Goal: Communication & Community: Participate in discussion

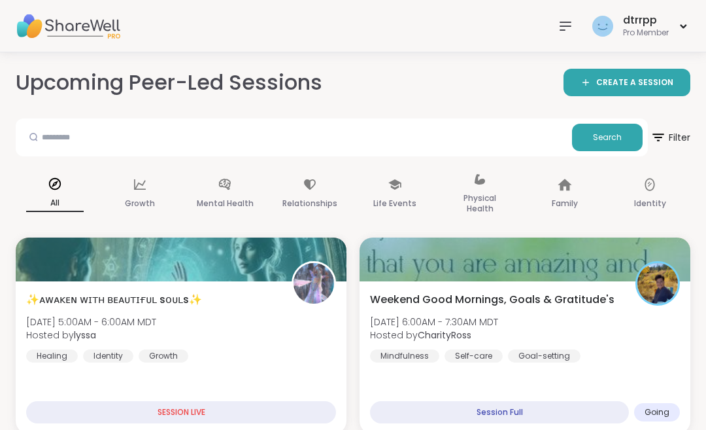
click at [633, 372] on div "Weekend Good Mornings, Goals & Gratitude's [DATE] 6:00AM - 7:30AM MDT Hosted by…" at bounding box center [525, 357] width 331 height 152
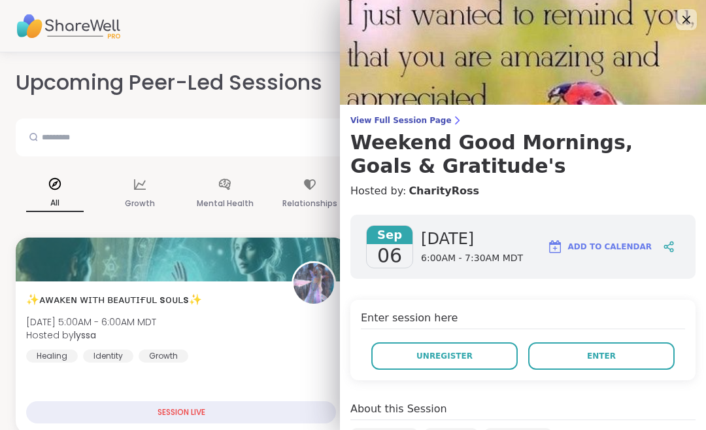
click at [627, 364] on button "Enter" at bounding box center [601, 355] width 147 height 27
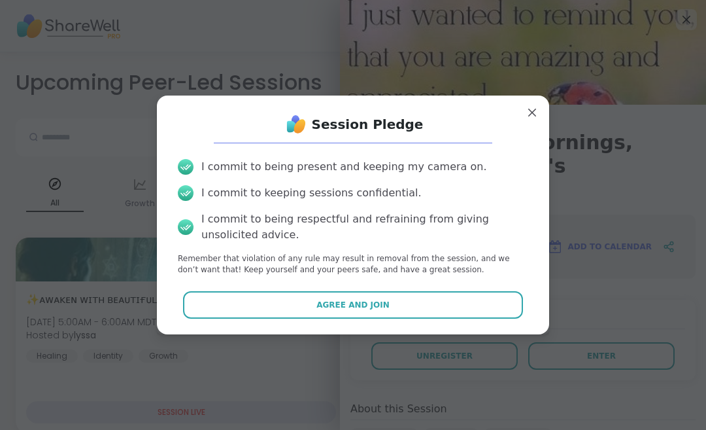
click at [490, 319] on button "Agree and Join" at bounding box center [353, 304] width 341 height 27
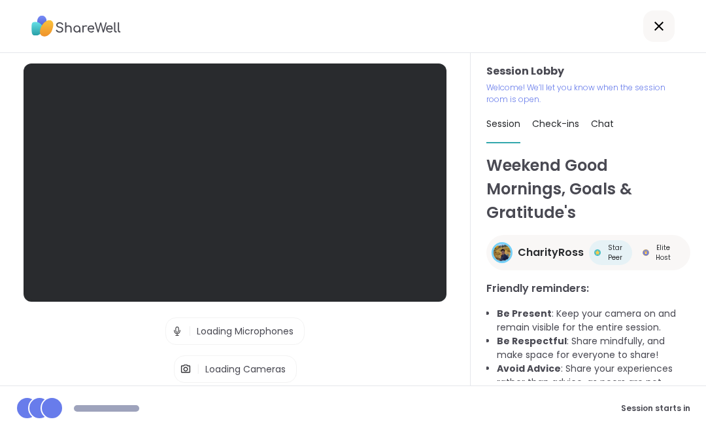
scroll to position [64, 0]
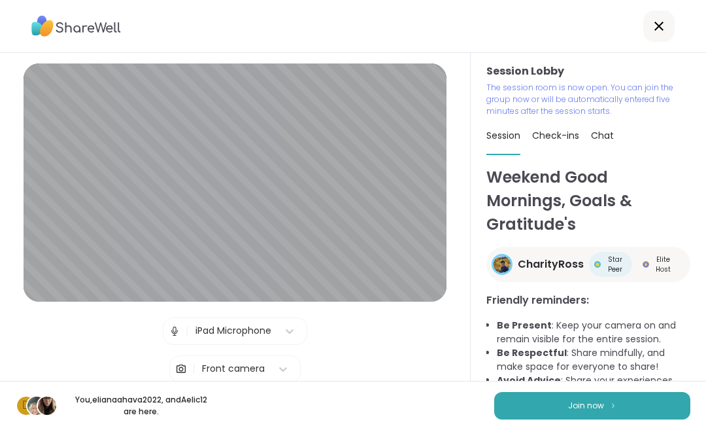
click at [602, 402] on span "Join now" at bounding box center [586, 406] width 36 height 12
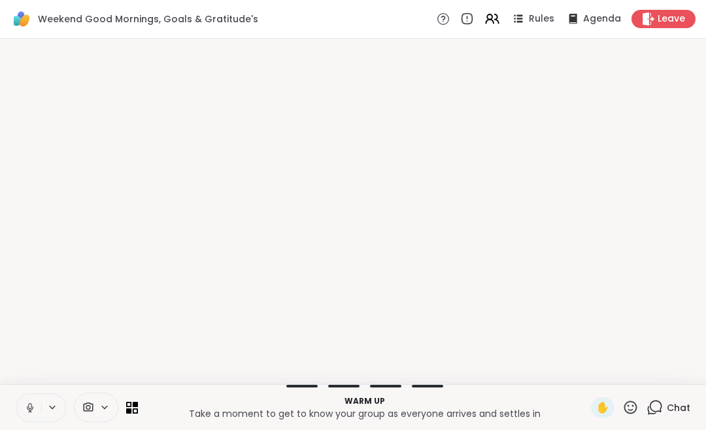
scroll to position [0, 0]
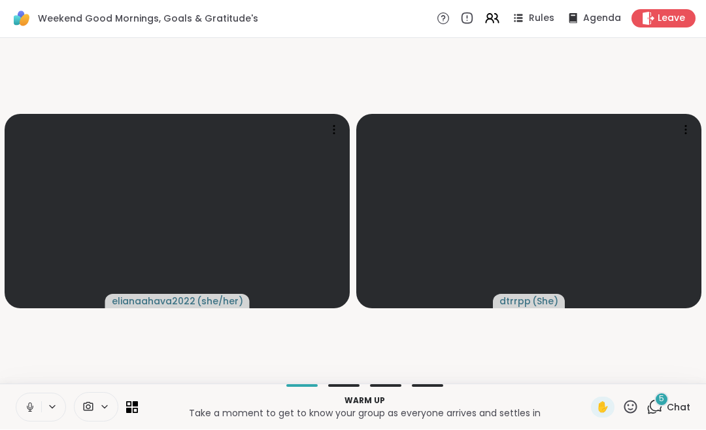
click at [663, 401] on span "5" at bounding box center [661, 399] width 5 height 11
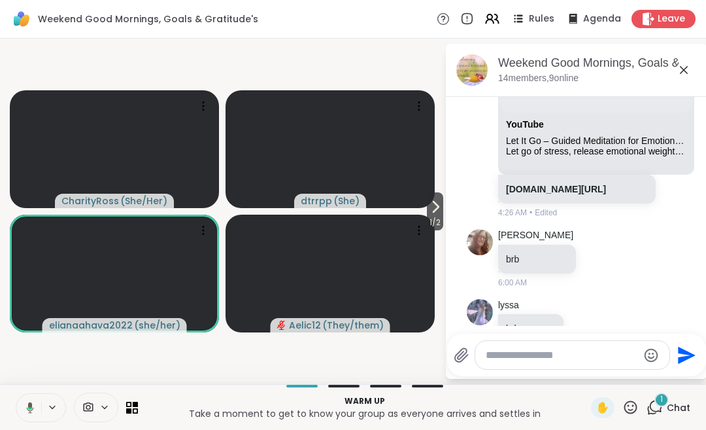
scroll to position [1048, 0]
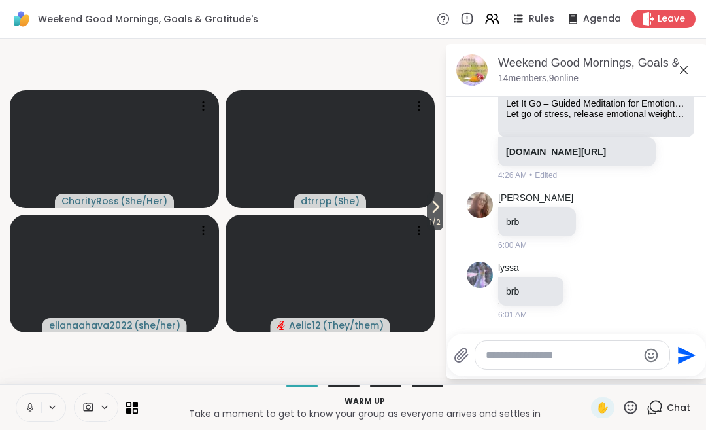
click at [438, 219] on span "1 / 2" at bounding box center [435, 223] width 16 height 16
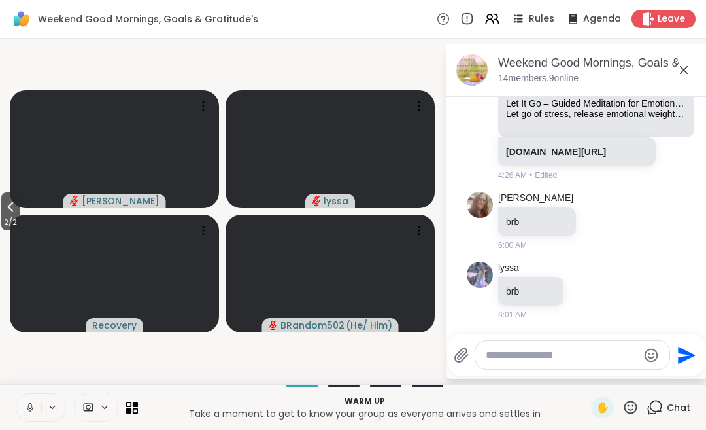
click at [9, 220] on span "2 / 2" at bounding box center [10, 223] width 18 height 16
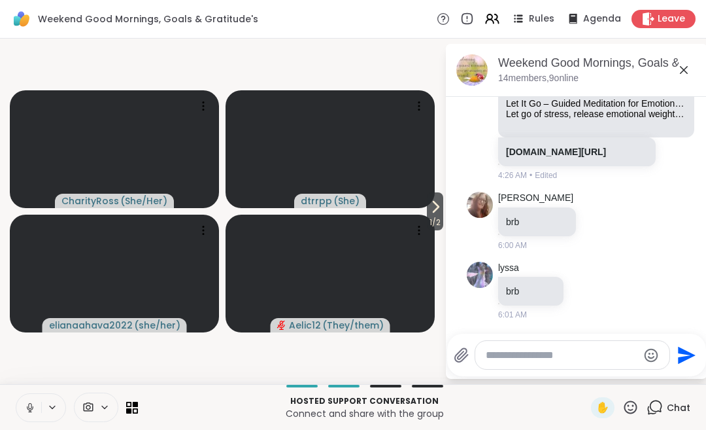
click at [434, 215] on span "1 / 2" at bounding box center [435, 223] width 16 height 16
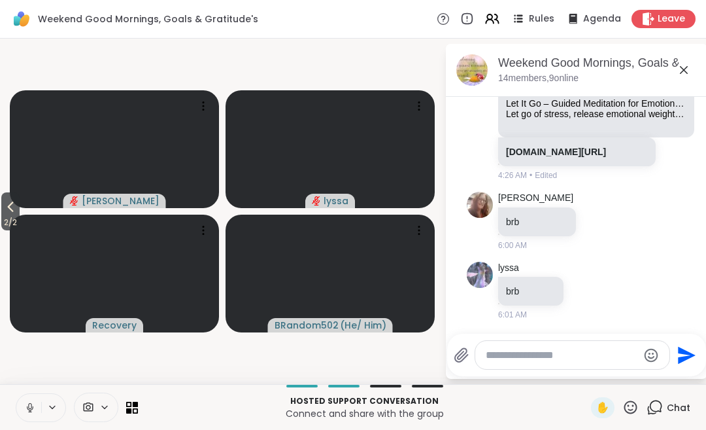
click at [14, 220] on span "2 / 2" at bounding box center [10, 223] width 18 height 16
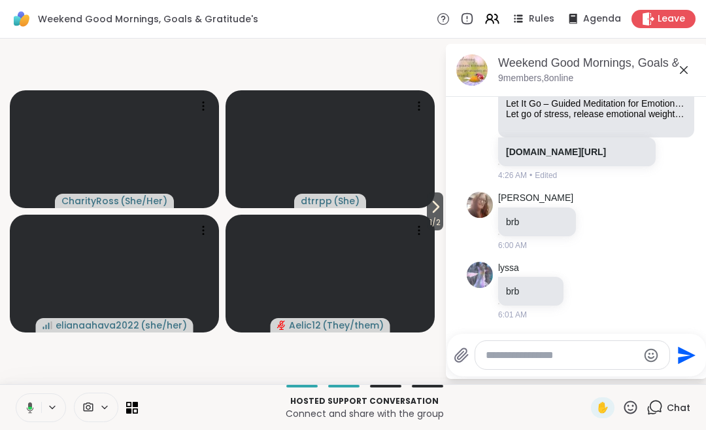
click at [20, 403] on button at bounding box center [27, 407] width 27 height 27
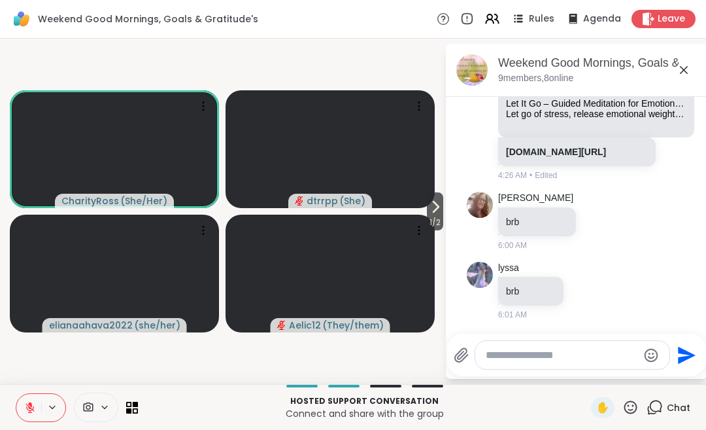
click at [22, 407] on button at bounding box center [28, 407] width 25 height 27
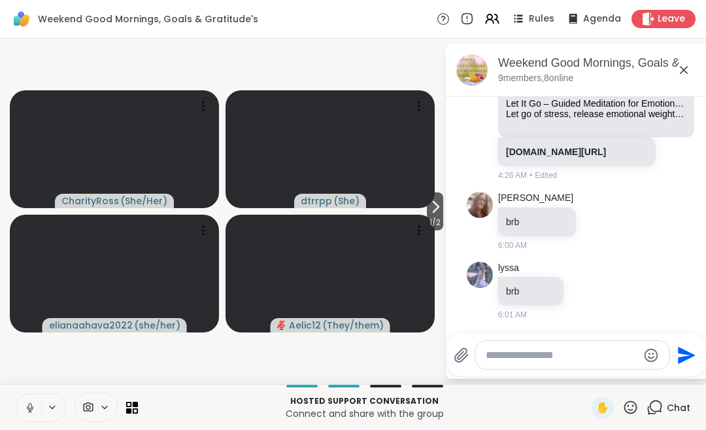
click at [18, 403] on button at bounding box center [28, 407] width 25 height 27
click at [16, 406] on button at bounding box center [28, 407] width 25 height 27
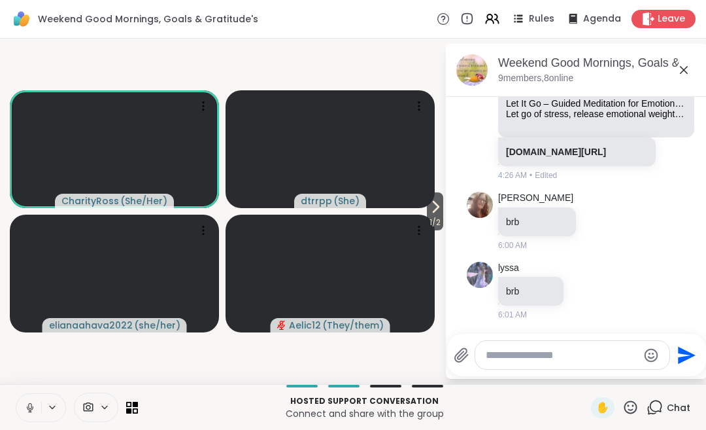
click at [18, 403] on button at bounding box center [28, 407] width 25 height 27
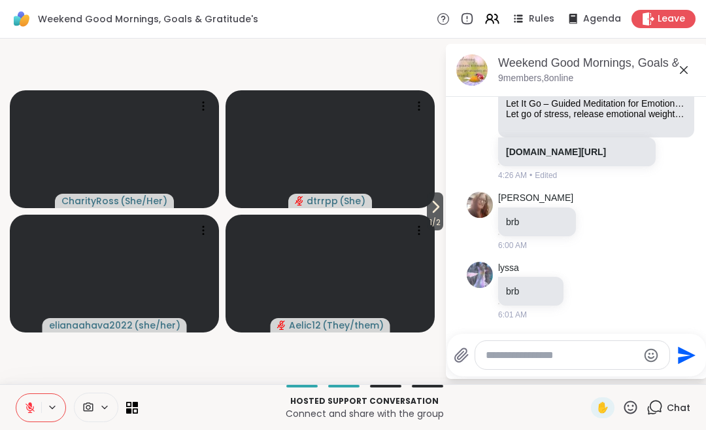
click at [438, 221] on span "1 / 2" at bounding box center [435, 223] width 16 height 16
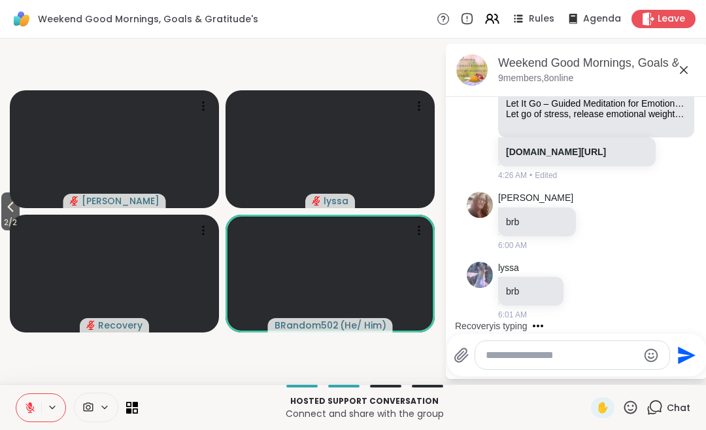
scroll to position [1118, 0]
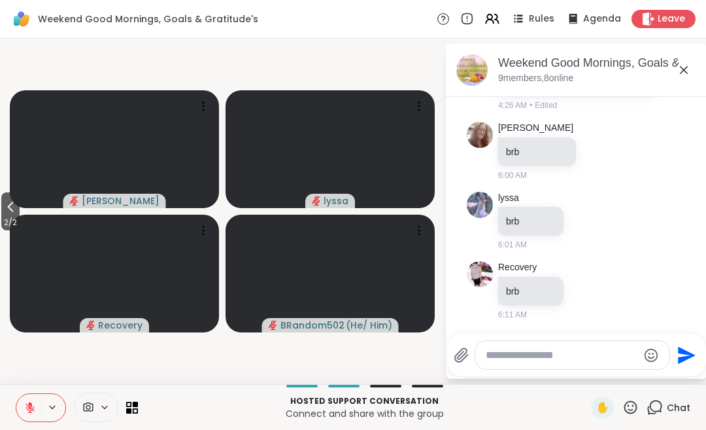
click at [3, 225] on span "2 / 2" at bounding box center [10, 223] width 18 height 16
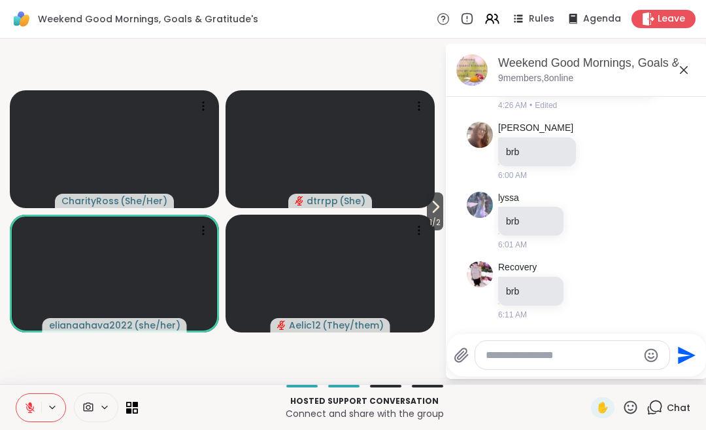
click at [436, 226] on span "1 / 2" at bounding box center [435, 223] width 16 height 16
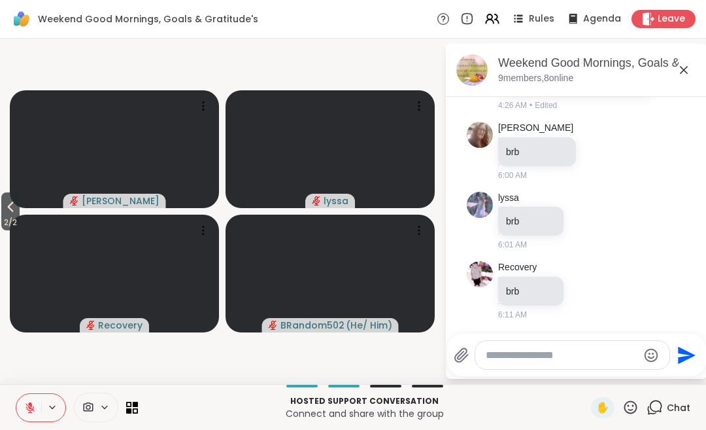
click at [5, 218] on span "2 / 2" at bounding box center [10, 223] width 18 height 16
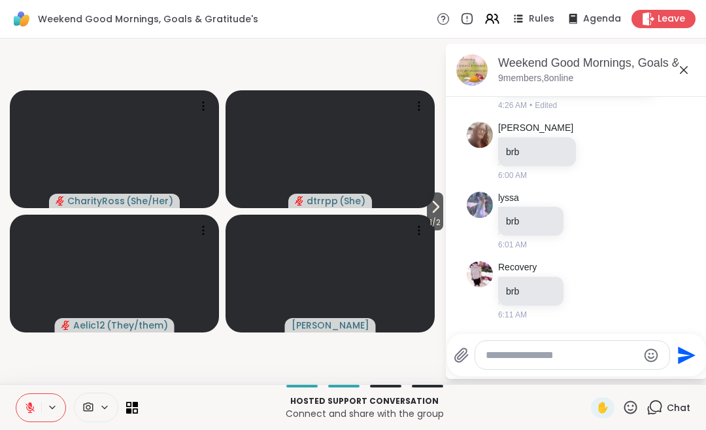
scroll to position [1226, 0]
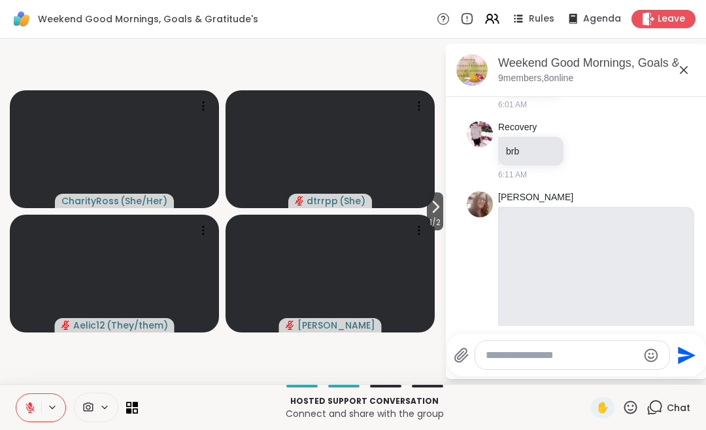
click at [436, 217] on span "1 / 2" at bounding box center [435, 223] width 16 height 16
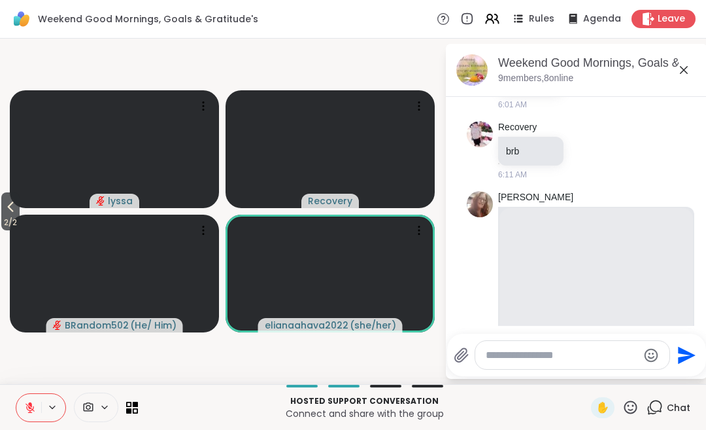
click at [5, 233] on div "2 / 2 lyssa Recovery BRandom502 ( He/ Him ) elianaahava2022 ( she/her ) Weekend…" at bounding box center [353, 211] width 706 height 345
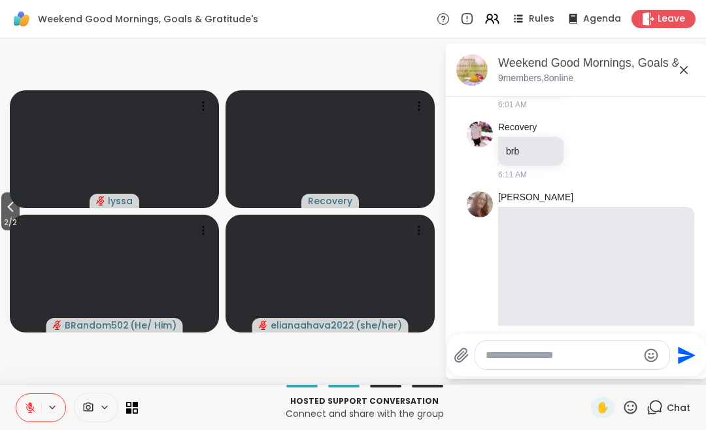
click at [2, 213] on button "2 / 2" at bounding box center [10, 211] width 18 height 38
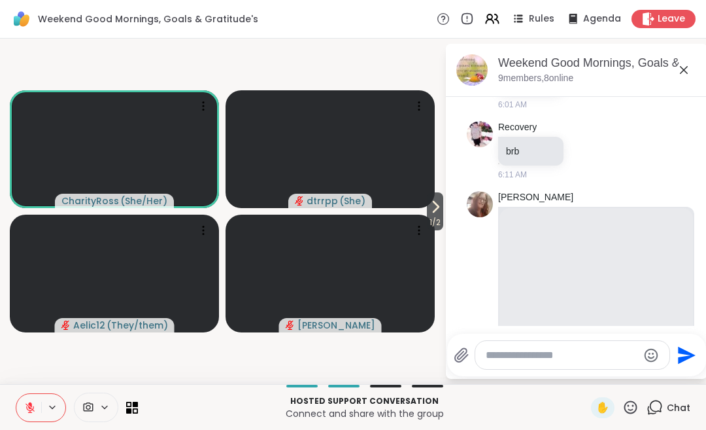
click at [22, 406] on button at bounding box center [28, 407] width 25 height 27
click at [24, 406] on icon at bounding box center [30, 408] width 12 height 12
click at [428, 218] on span "1 / 2" at bounding box center [435, 223] width 16 height 16
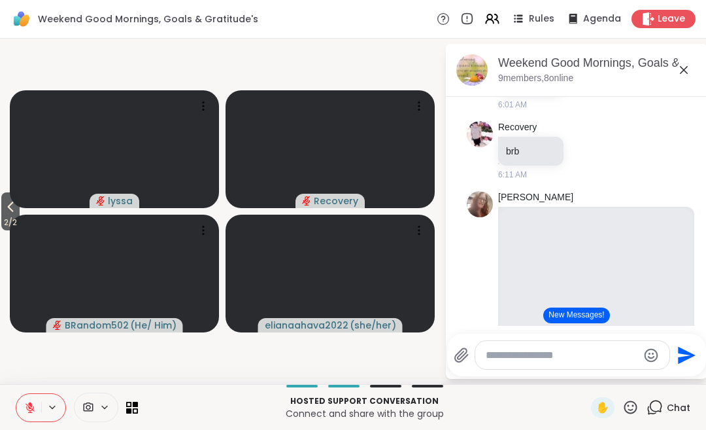
click at [2, 225] on span "2 / 2" at bounding box center [10, 223] width 18 height 16
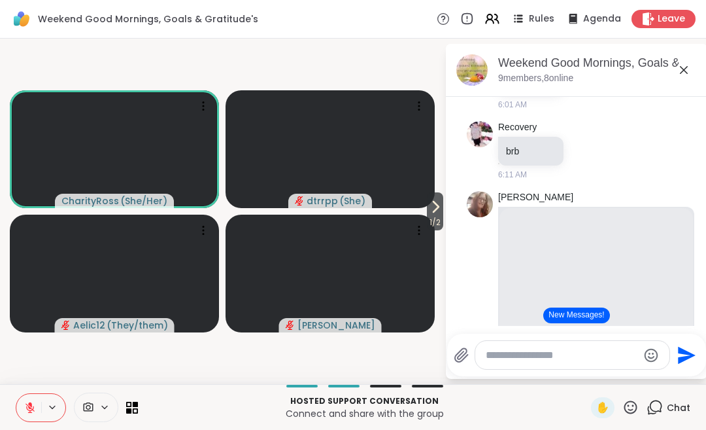
click at [664, 24] on span "Leave" at bounding box center [671, 18] width 27 height 13
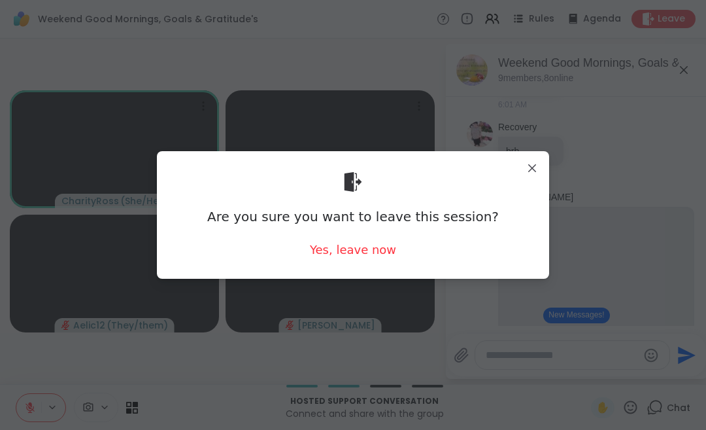
click at [385, 257] on div "Yes, leave now" at bounding box center [353, 249] width 86 height 16
